Goal: Information Seeking & Learning: Find specific fact

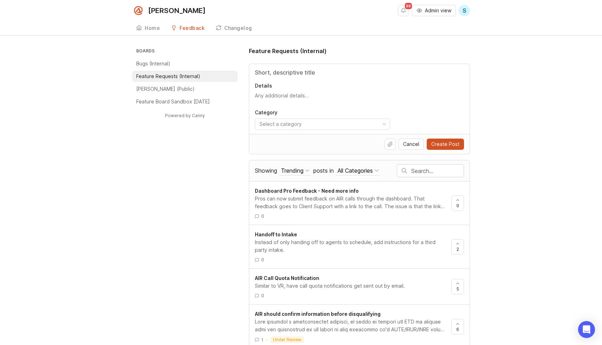
click at [182, 67] on li "Bugs (Internal)" at bounding box center [185, 63] width 106 height 11
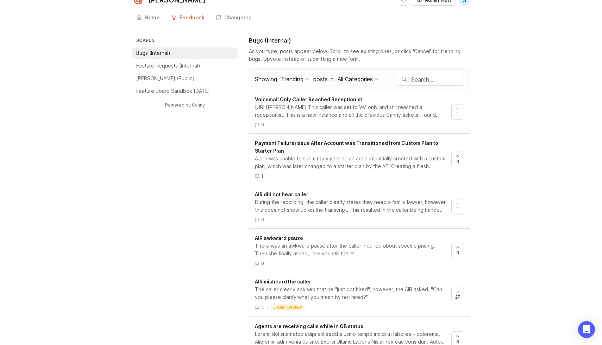
scroll to position [3, 0]
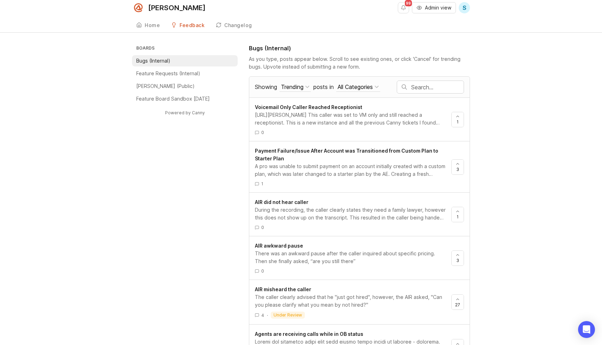
click at [424, 83] on input "text" at bounding box center [437, 87] width 52 height 8
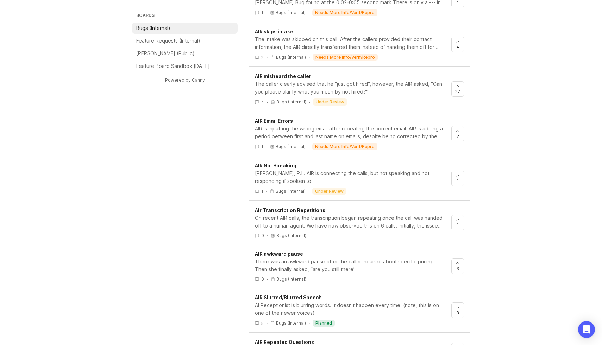
scroll to position [265, 0]
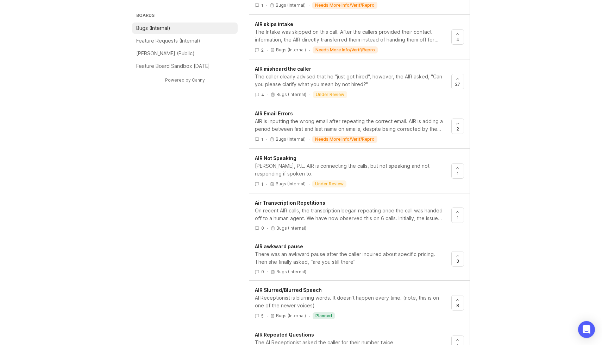
type input "AIR time"
click at [370, 298] on div "AI Receptionist is blurring words. It doesn't happen every time. (note, this is…" at bounding box center [350, 301] width 191 height 15
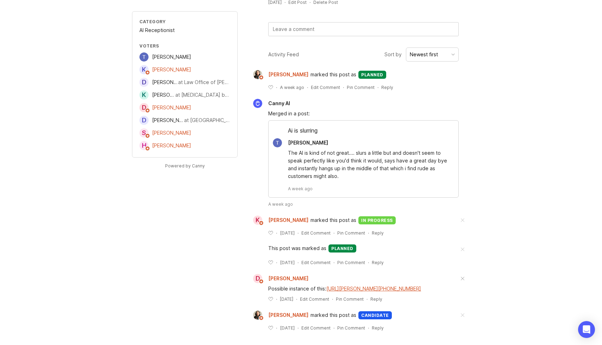
scroll to position [107, 0]
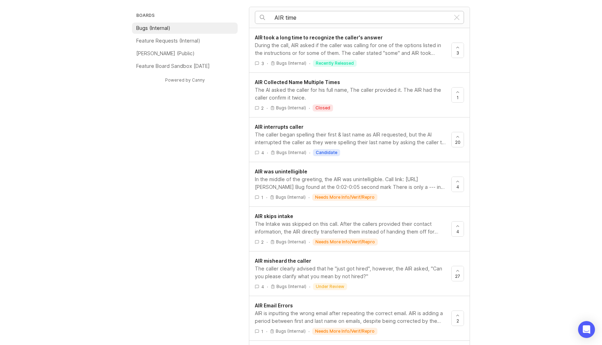
scroll to position [10, 0]
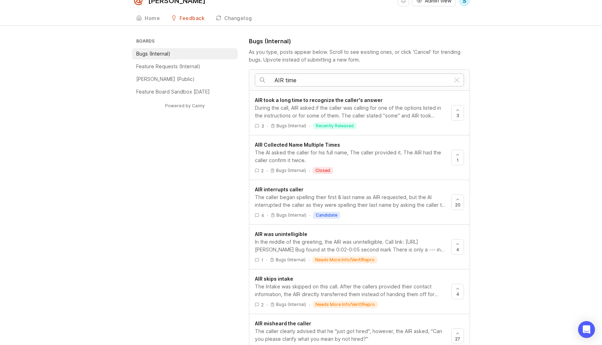
click at [350, 81] on input "AIR time" at bounding box center [362, 80] width 175 height 8
click at [290, 79] on input "AIR time" at bounding box center [362, 80] width 175 height 8
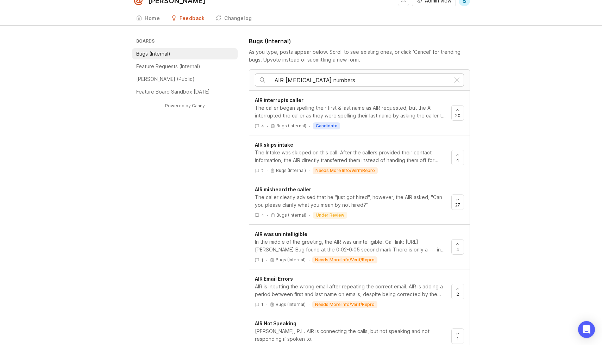
type input "AIR [MEDICAL_DATA] numbers"
click at [227, 147] on div "Boards Bugs (Internal) Feature Requests (Internal) [PERSON_NAME] (Public) Featu…" at bounding box center [301, 297] width 338 height 520
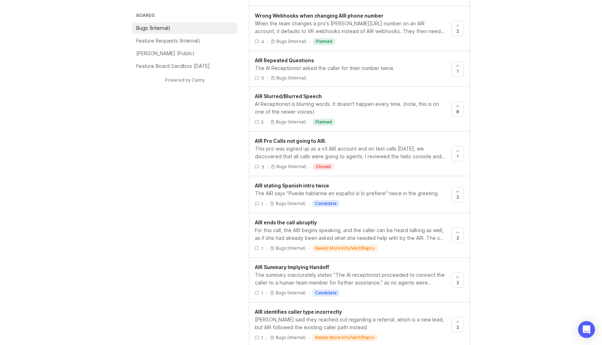
scroll to position [495, 0]
